Goal: Task Accomplishment & Management: Manage account settings

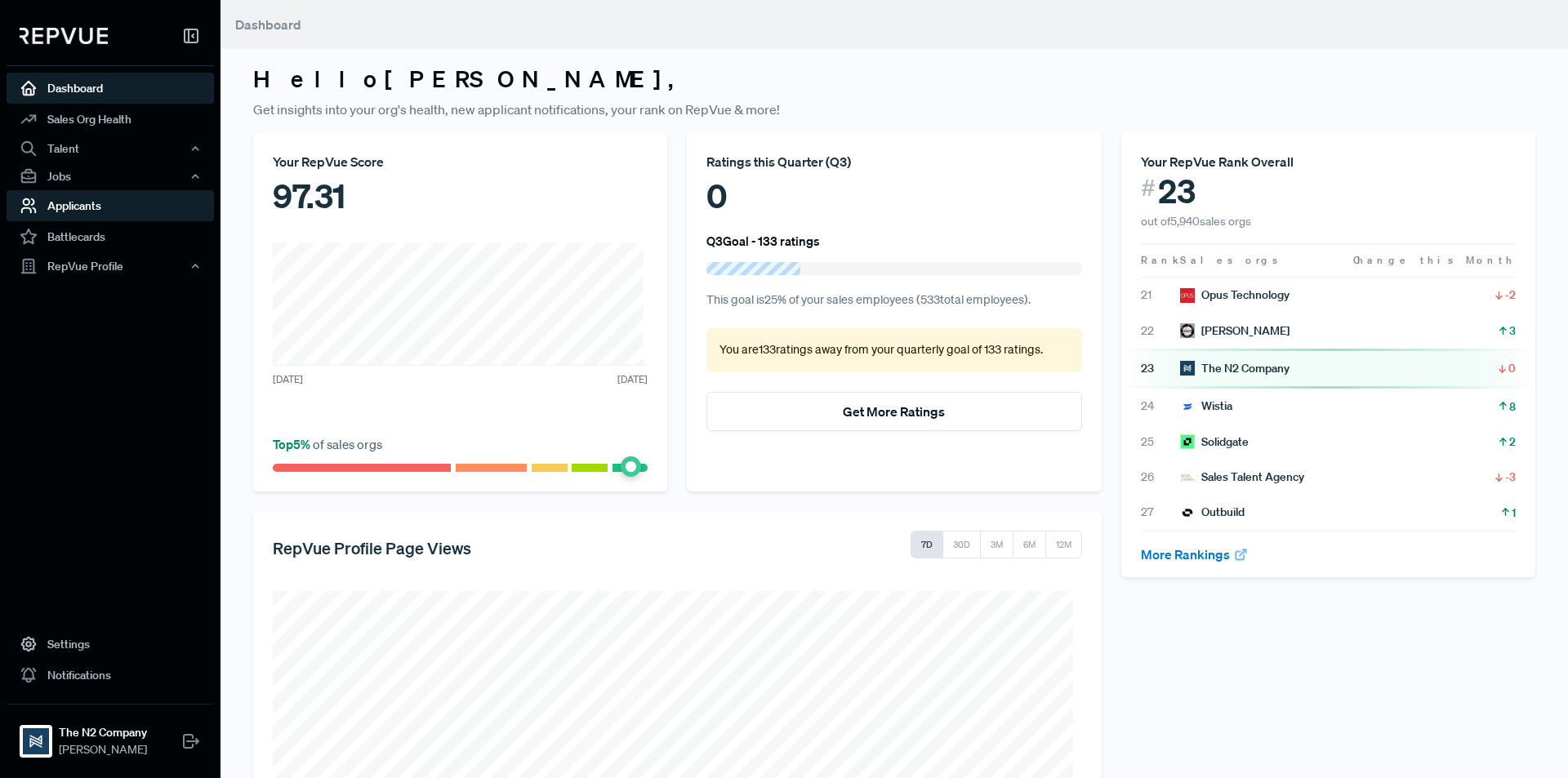
click at [92, 207] on link "Applicants" at bounding box center [110, 205] width 208 height 31
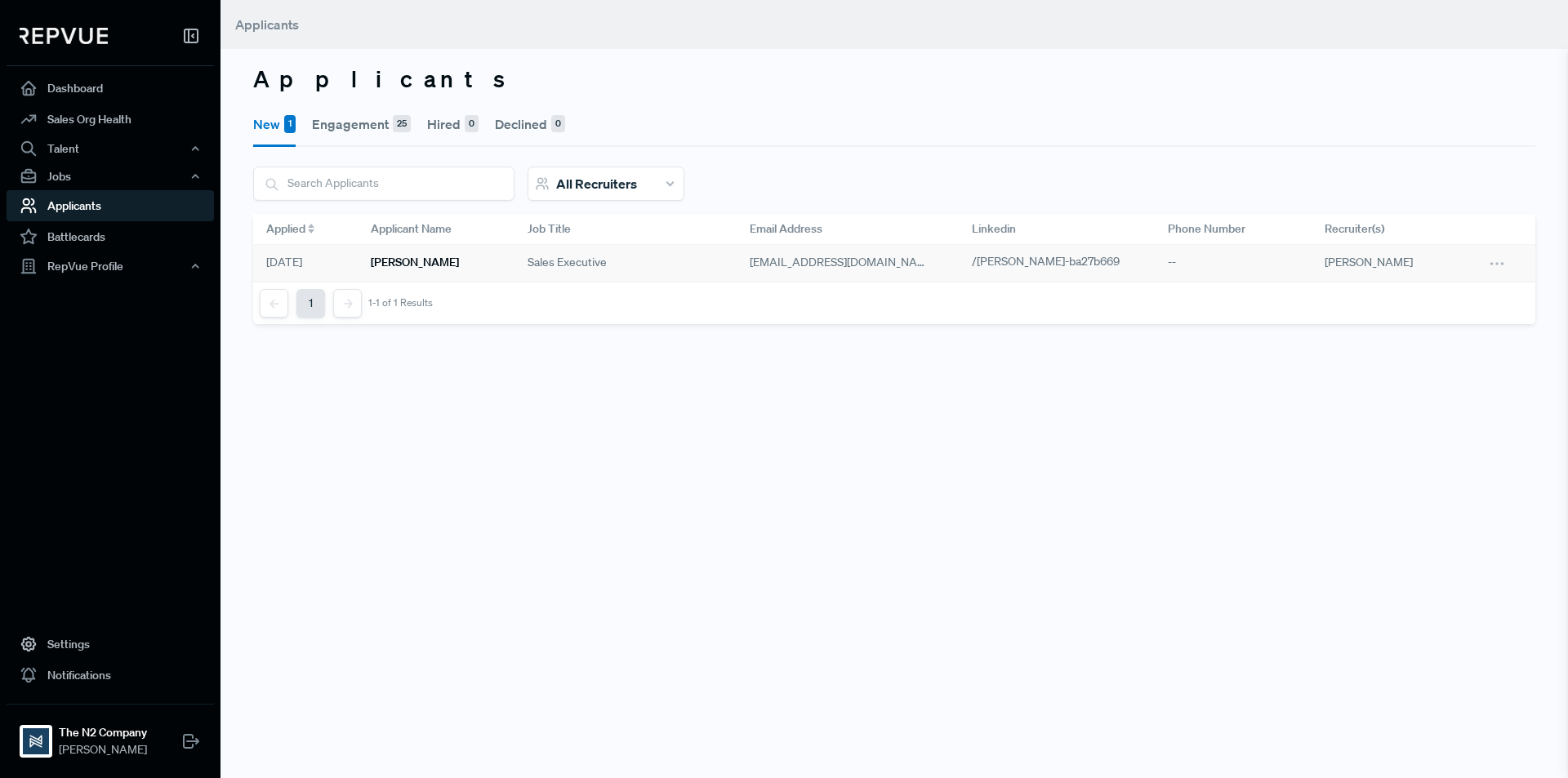
click at [393, 261] on h6 "[PERSON_NAME]" at bounding box center [414, 262] width 88 height 14
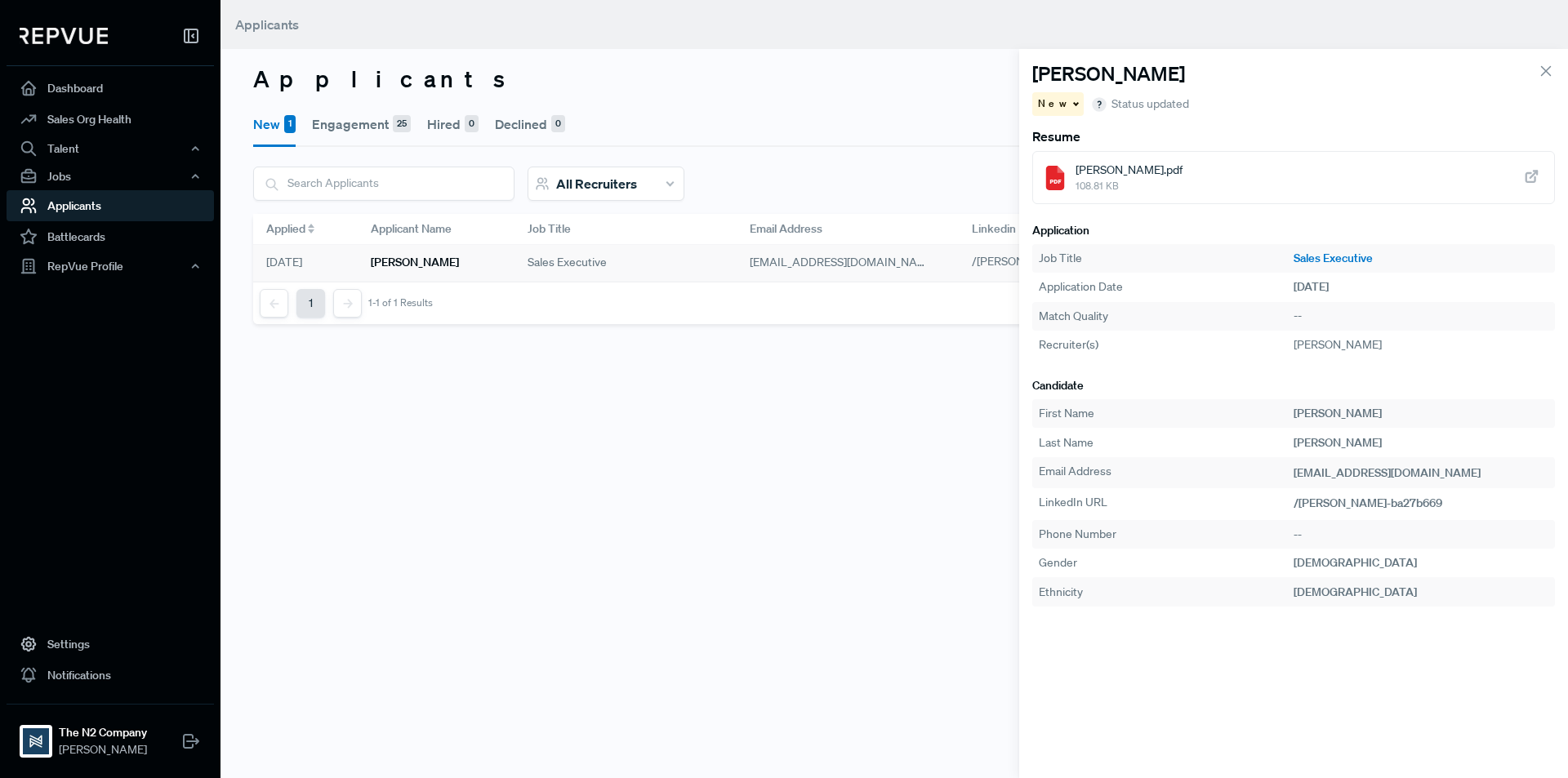
click at [1425, 177] on div "[PERSON_NAME].pdf 108.81 KB" at bounding box center [1293, 178] width 523 height 53
click at [1551, 72] on icon at bounding box center [1546, 71] width 18 height 18
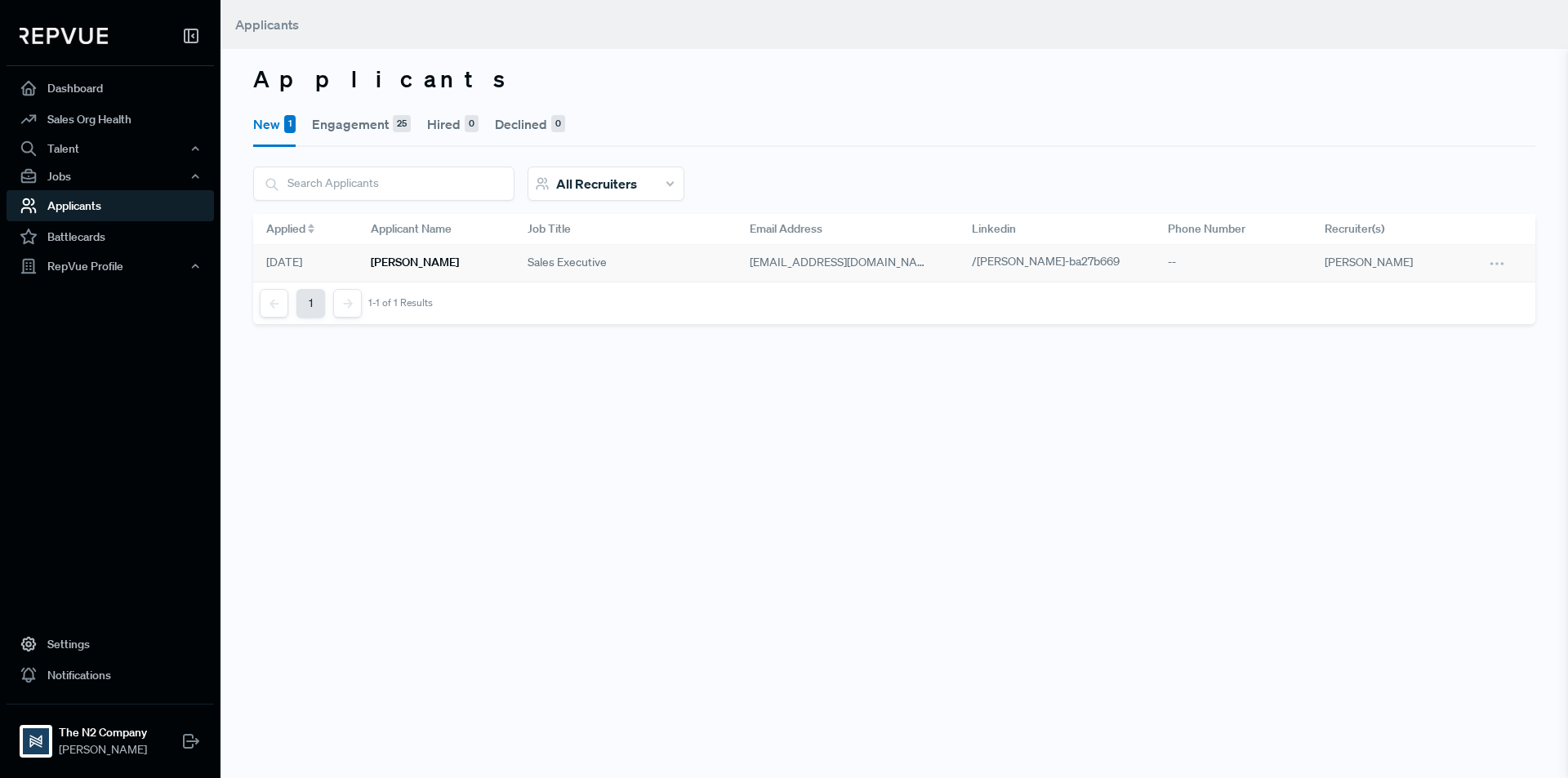
click at [408, 261] on h6 "[PERSON_NAME]" at bounding box center [414, 262] width 88 height 14
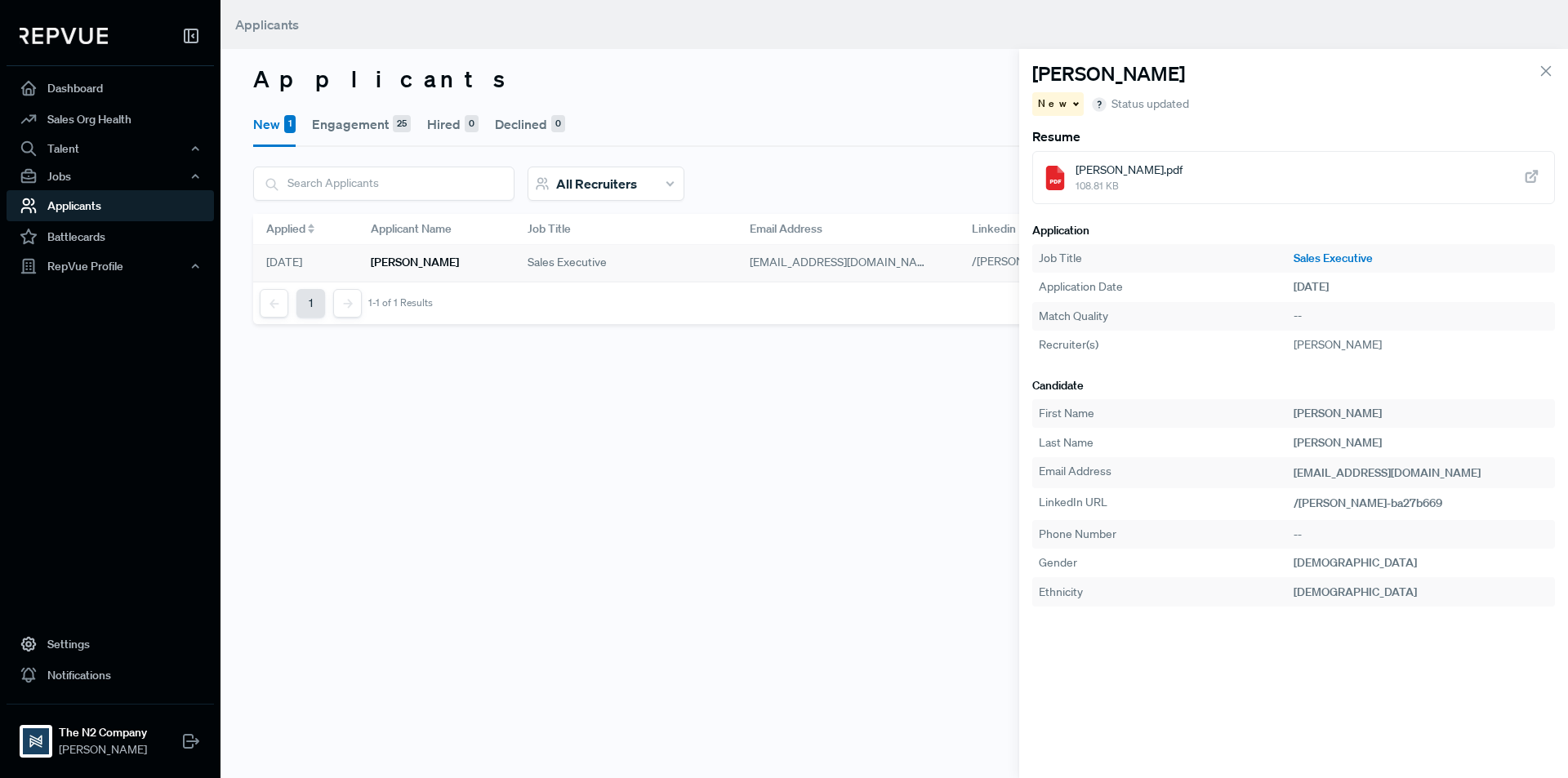
click at [1058, 101] on div "New" at bounding box center [1058, 104] width 51 height 24
click at [1058, 126] on span "Engagement" at bounding box center [1078, 133] width 65 height 15
click at [1056, 100] on span "New" at bounding box center [1054, 104] width 32 height 15
click at [1051, 136] on span "Engagement" at bounding box center [1078, 133] width 65 height 15
click at [1066, 108] on div "New" at bounding box center [1058, 104] width 51 height 24
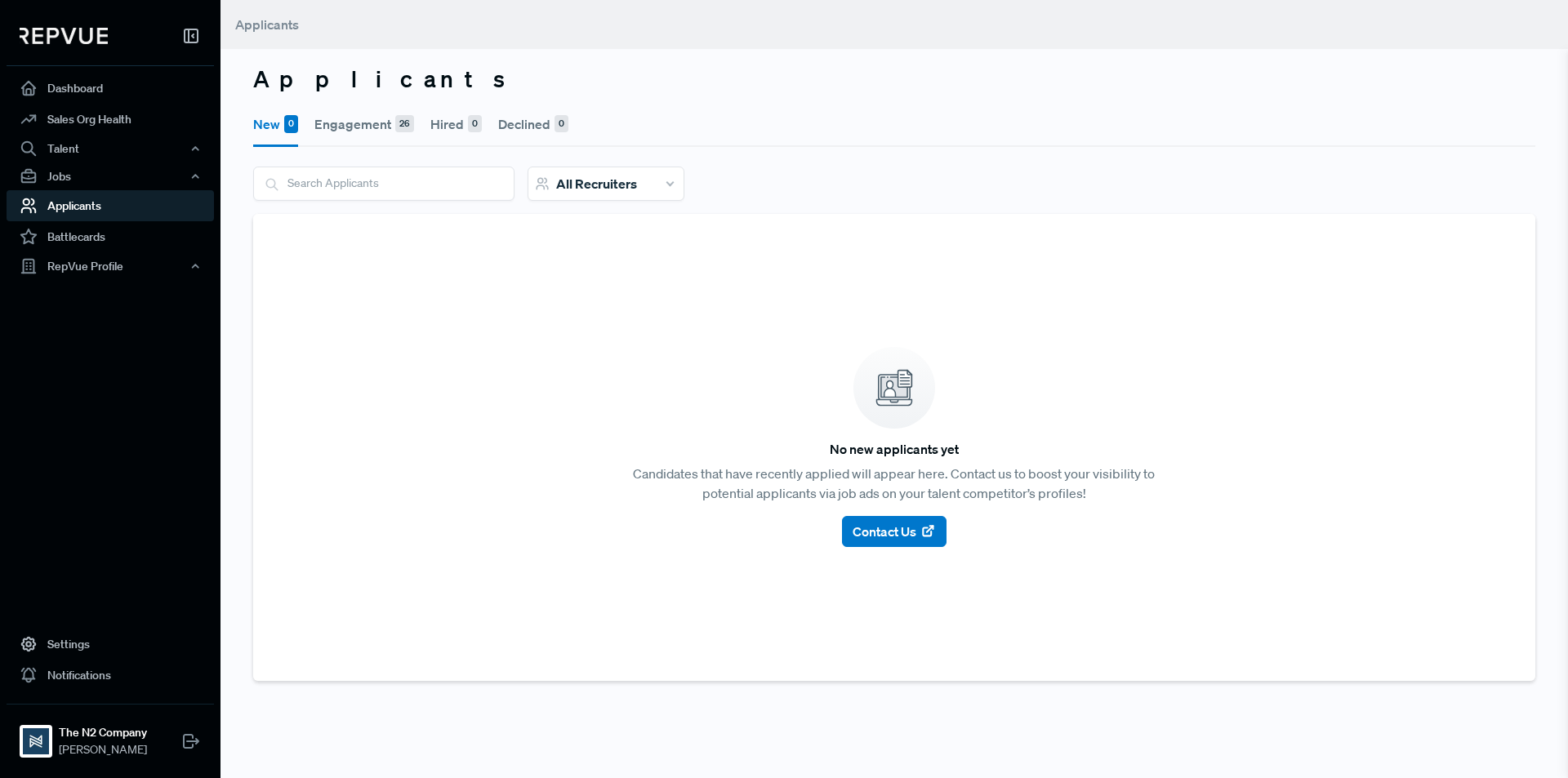
click at [1117, 304] on article "No new applicants yet Candidates that have recently applied will appear here. C…" at bounding box center [894, 447] width 1243 height 428
